Goal: Task Accomplishment & Management: Use online tool/utility

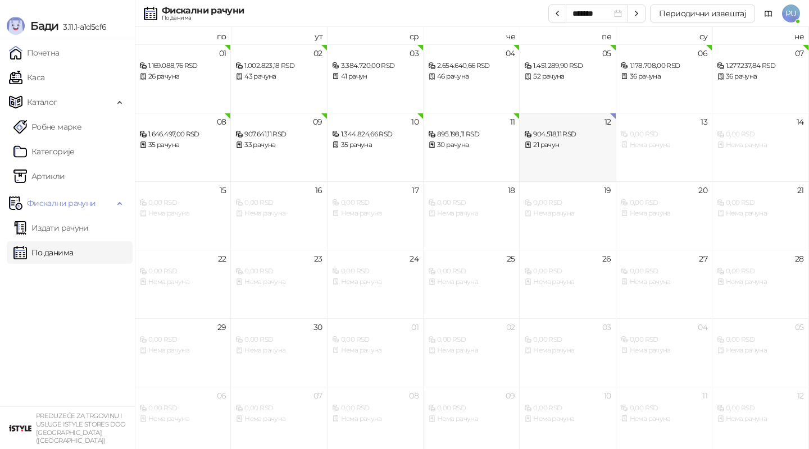
click at [560, 148] on div "21 рачун" at bounding box center [567, 145] width 86 height 11
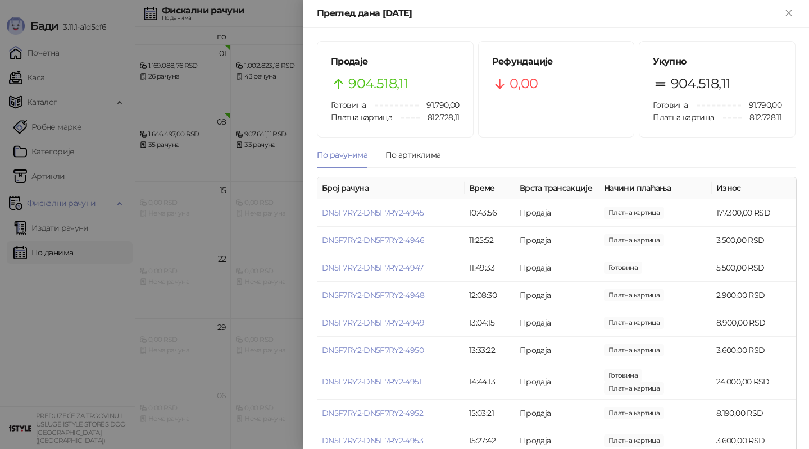
click at [231, 89] on div at bounding box center [404, 224] width 809 height 449
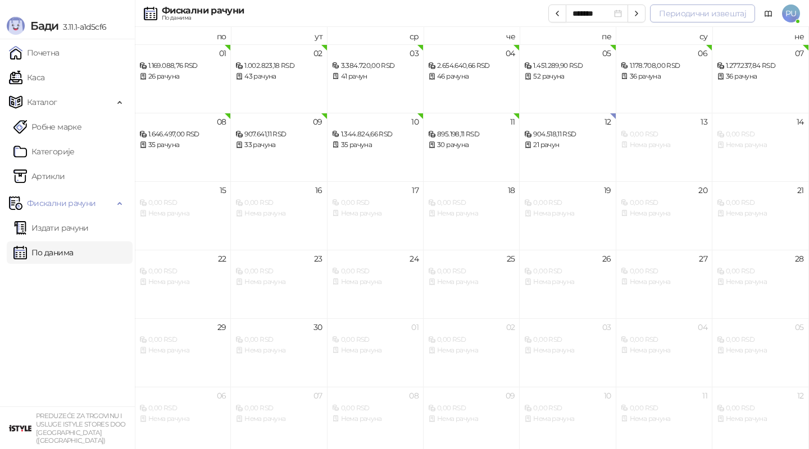
click at [668, 11] on button "Периодични извештај" at bounding box center [702, 13] width 105 height 18
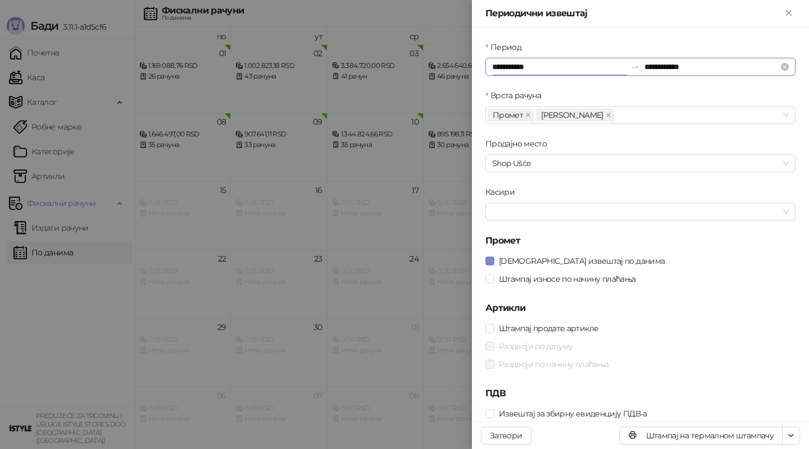
click at [554, 69] on input "**********" at bounding box center [559, 67] width 134 height 12
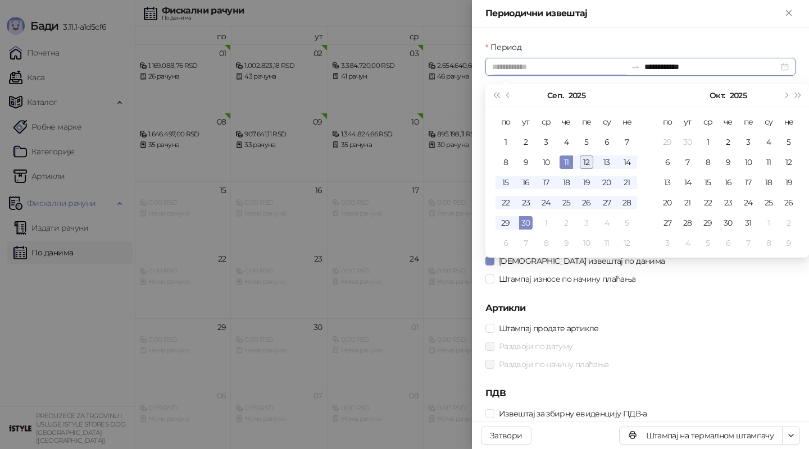
type input "**********"
click at [588, 161] on div "12" at bounding box center [585, 162] width 13 height 13
type input "**********"
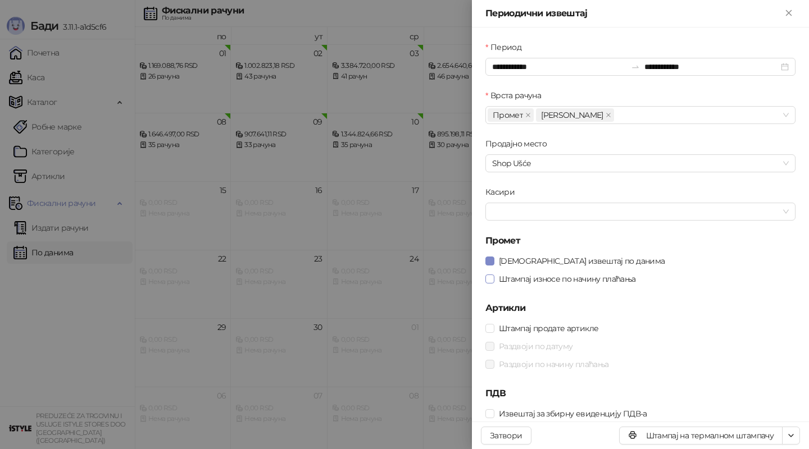
click at [571, 278] on span "Штампај износе по начину плаћања" at bounding box center [567, 279] width 146 height 12
click at [782, 439] on button "button" at bounding box center [791, 436] width 18 height 18
click at [749, 390] on span "Штампај на А4 штампачу" at bounding box center [742, 395] width 97 height 12
click at [376, 139] on div at bounding box center [404, 224] width 809 height 449
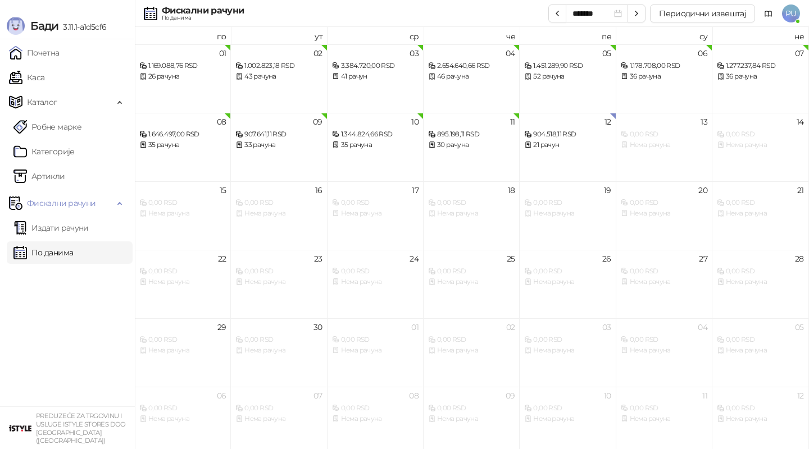
click at [73, 250] on link "По данима" at bounding box center [43, 252] width 60 height 22
click at [543, 152] on div "12 904.518,11 RSD 21 рачун" at bounding box center [567, 147] width 96 height 69
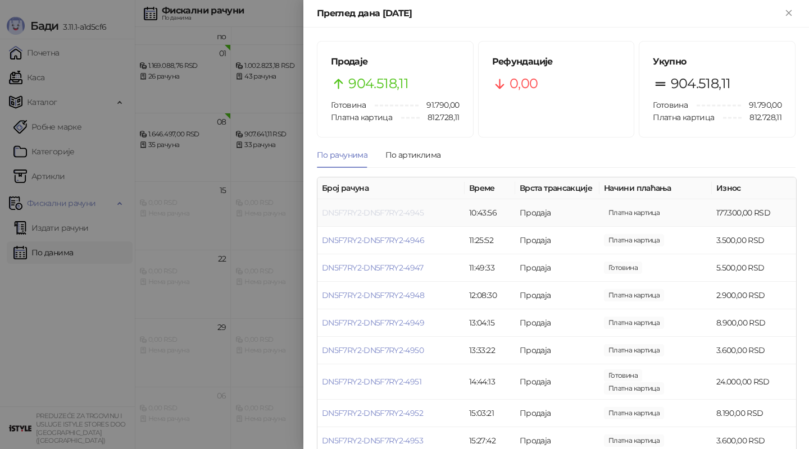
click at [381, 208] on link "DN5F7RY2-DN5F7RY2-4945" at bounding box center [373, 213] width 102 height 10
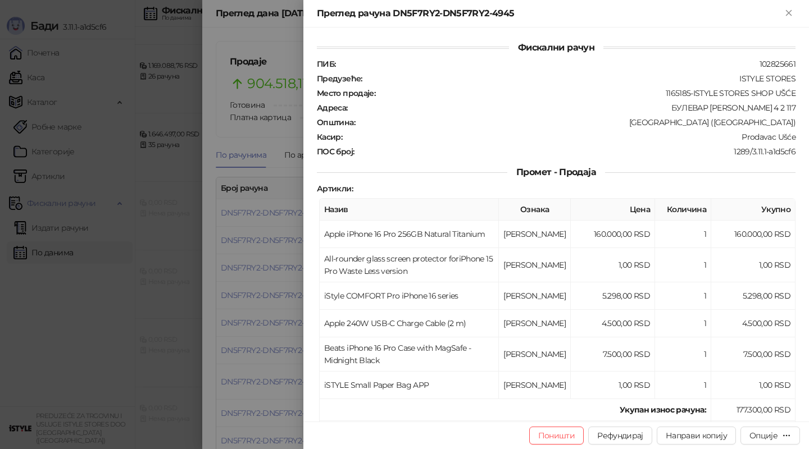
click at [260, 261] on div at bounding box center [404, 224] width 809 height 449
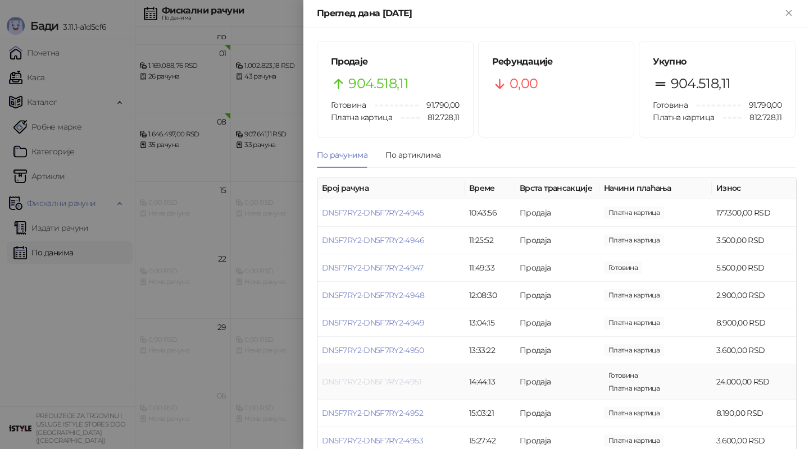
click at [414, 377] on link "DN5F7RY2-DN5F7RY2-4951" at bounding box center [371, 382] width 99 height 10
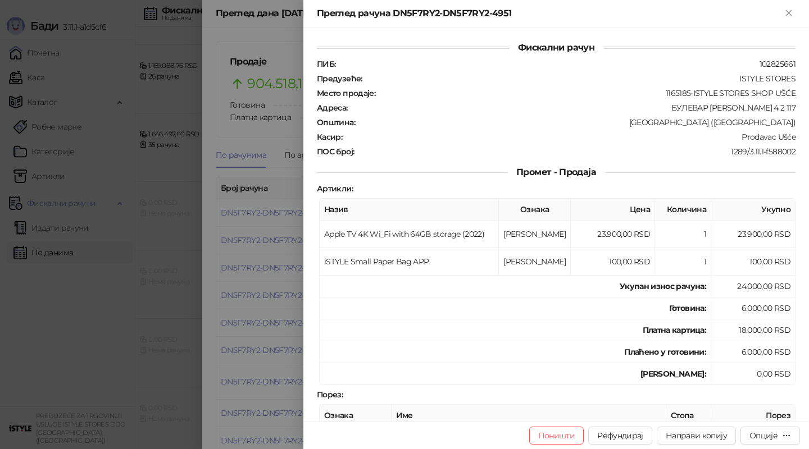
click at [256, 279] on div at bounding box center [404, 224] width 809 height 449
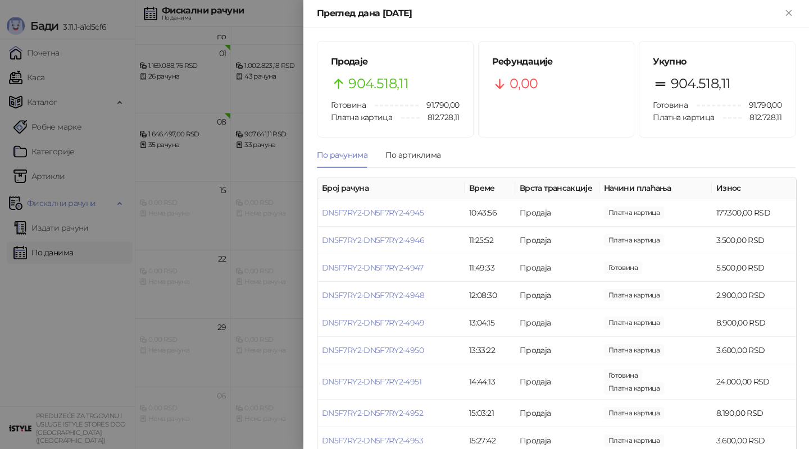
drag, startPoint x: 724, startPoint y: 426, endPoint x: 731, endPoint y: 425, distance: 6.9
click at [724, 227] on td "3.500,00 RSD" at bounding box center [753, 241] width 84 height 28
click at [605, 152] on div "По рачунима По артиклима" at bounding box center [556, 155] width 478 height 26
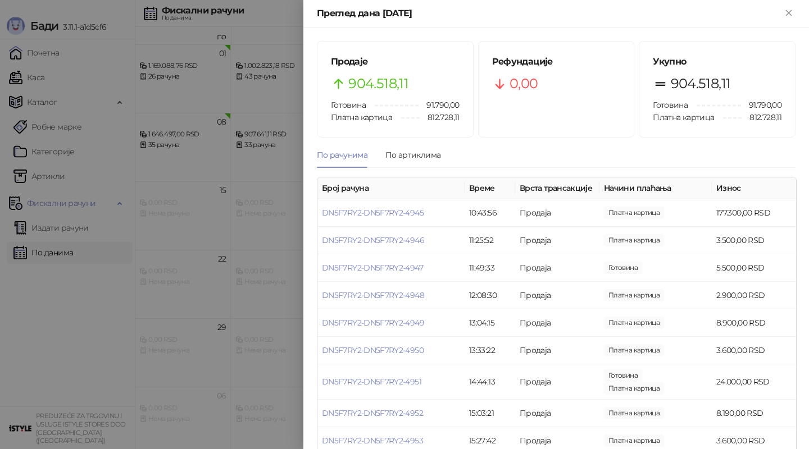
click at [218, 151] on div at bounding box center [404, 224] width 809 height 449
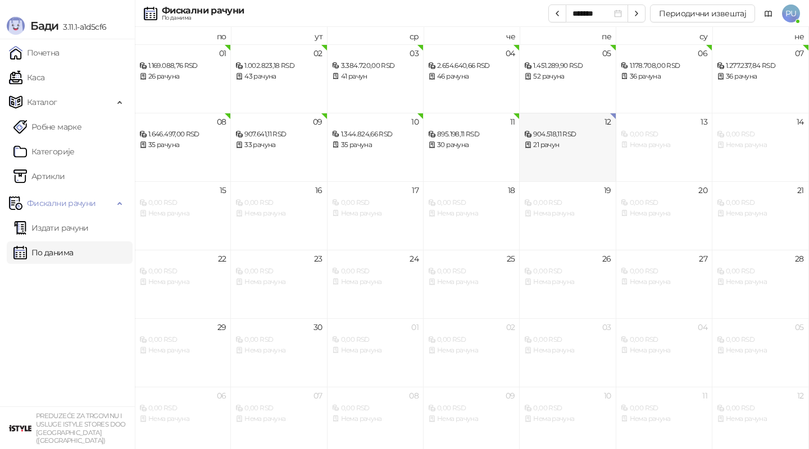
click at [586, 138] on div "904.518,11 RSD" at bounding box center [567, 134] width 86 height 11
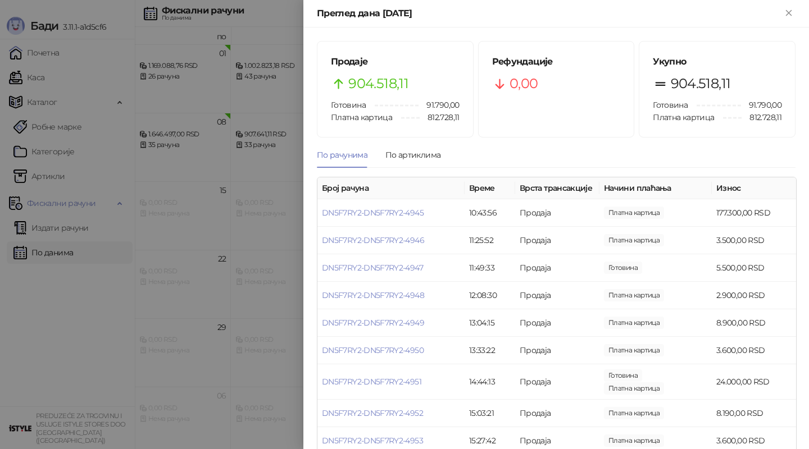
click at [265, 153] on div at bounding box center [404, 224] width 809 height 449
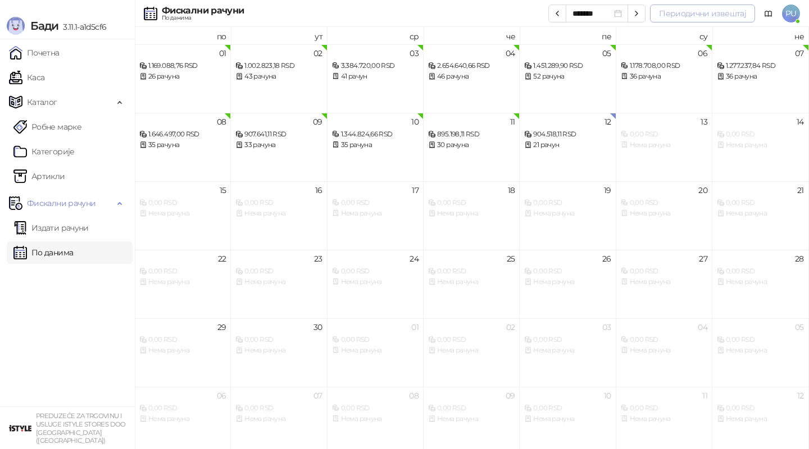
click at [712, 9] on button "Периодични извештај" at bounding box center [702, 13] width 105 height 18
